Goal: Task Accomplishment & Management: Manage account settings

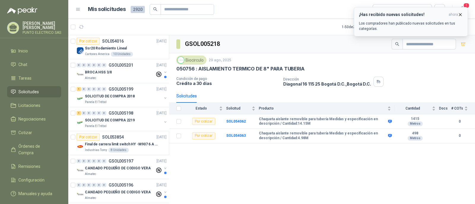
click at [390, 14] on h3 "¡Has recibido nuevas solicitudes!" at bounding box center [402, 14] width 87 height 5
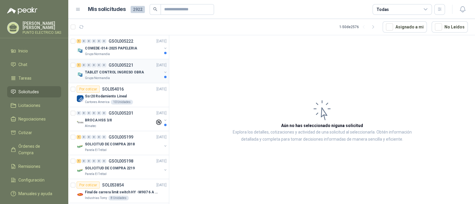
click at [126, 71] on p "TABLET CONTROL INGRESO OBRA" at bounding box center [114, 73] width 59 height 6
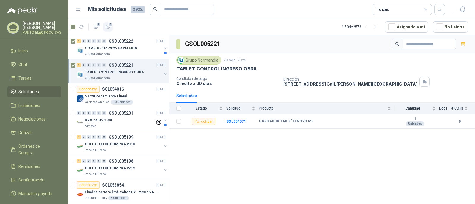
click at [109, 29] on icon "button" at bounding box center [107, 27] width 5 height 5
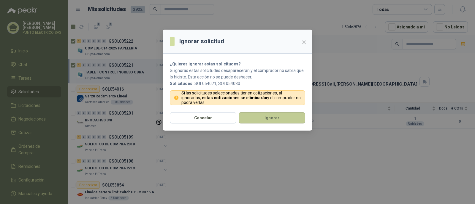
click at [273, 118] on button "Ignorar" at bounding box center [271, 117] width 66 height 11
